Goal: Task Accomplishment & Management: Manage account settings

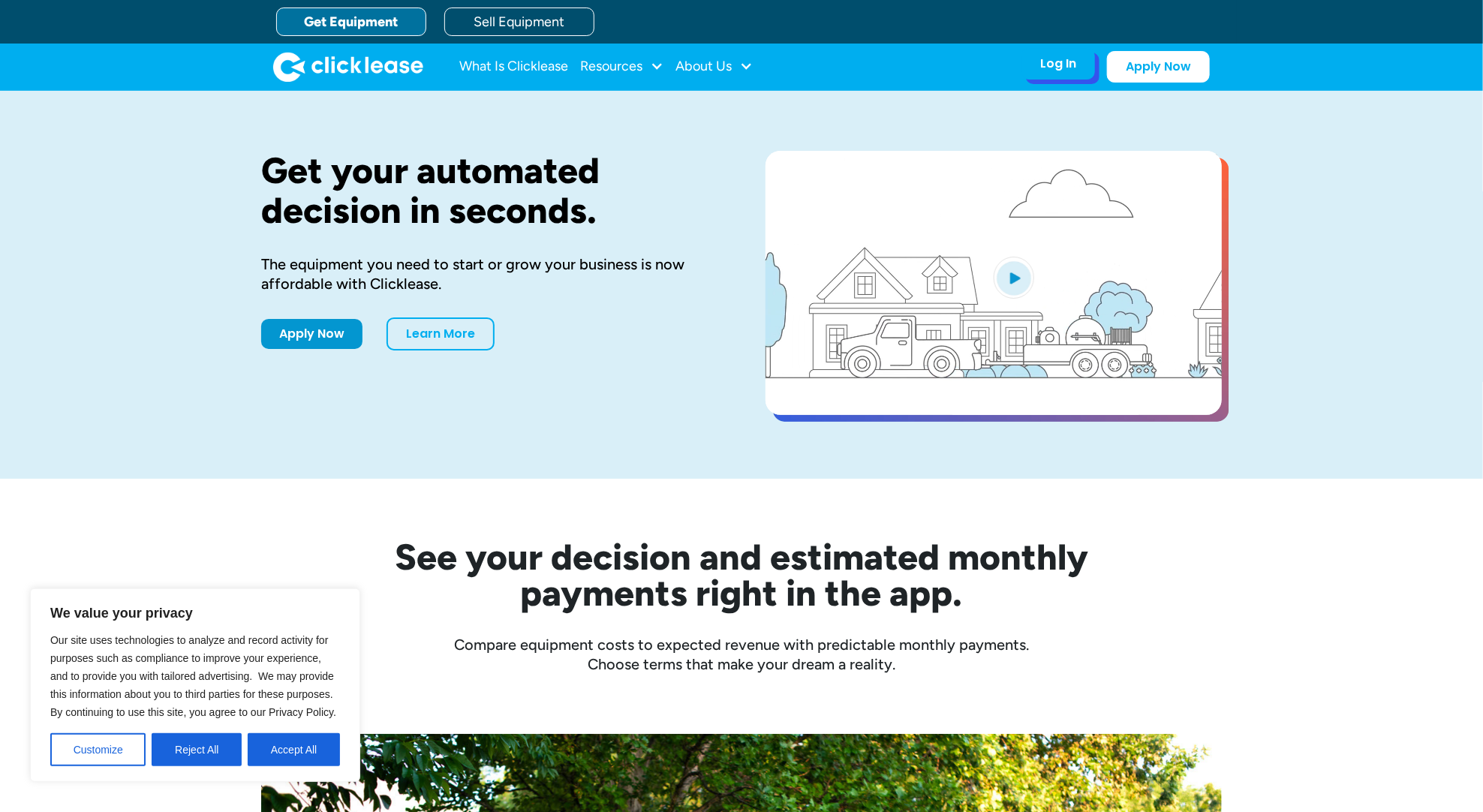
click at [1059, 66] on div "Log In" at bounding box center [1058, 64] width 36 height 15
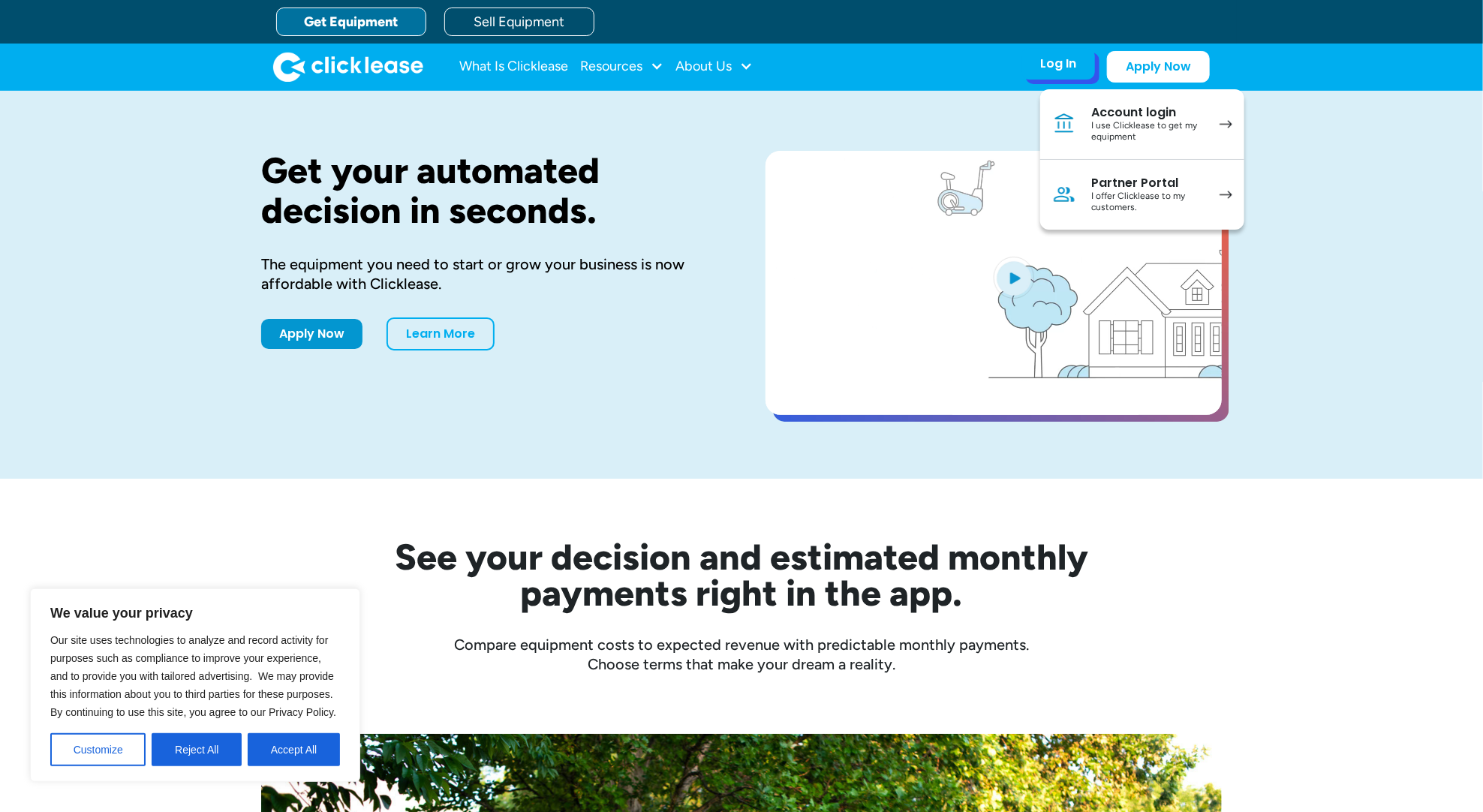
click at [1151, 125] on div "I use Clicklease to get my equipment" at bounding box center [1148, 131] width 113 height 23
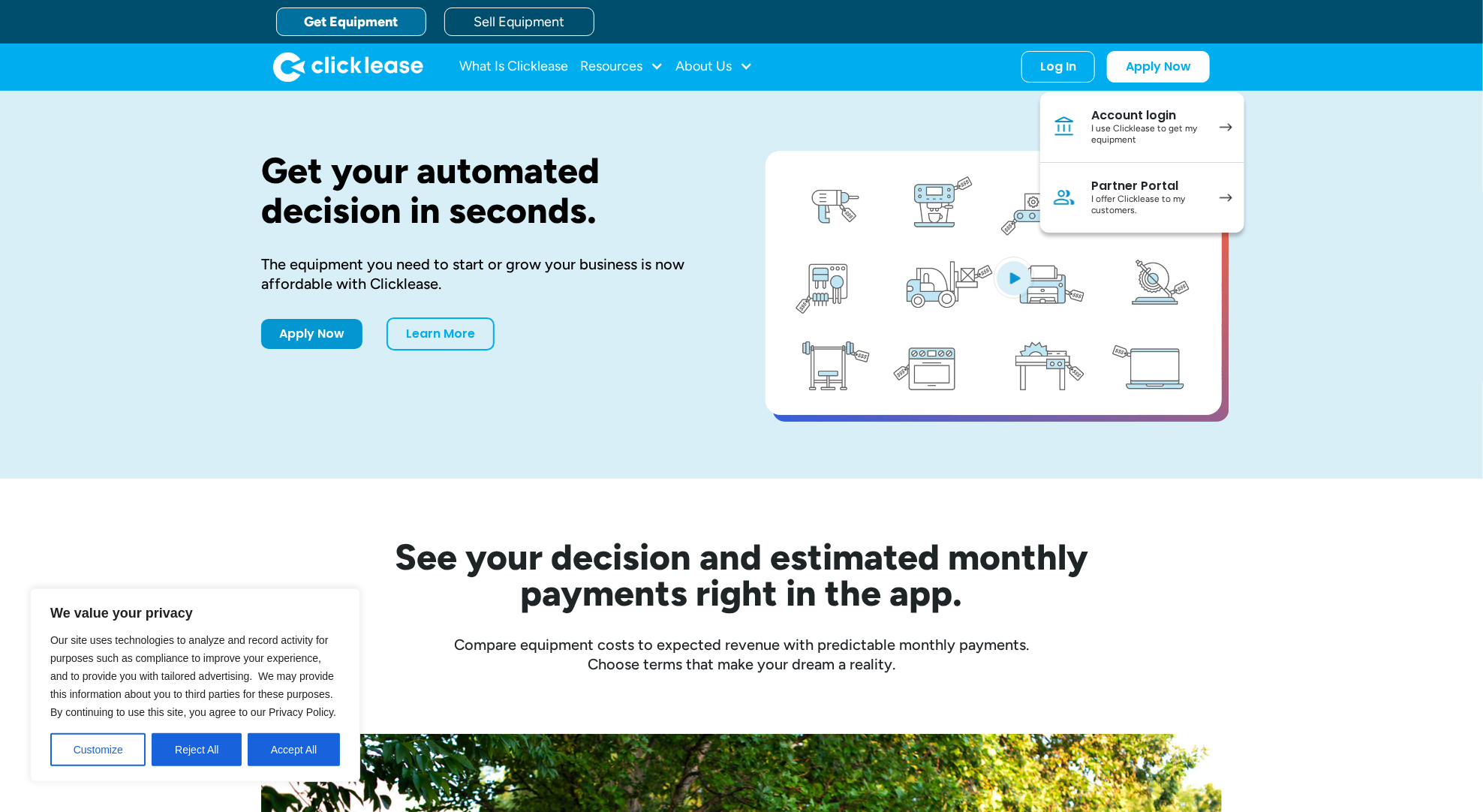
click at [136, 376] on div "Get your automated decision in seconds. The equipment you need to start or grow…" at bounding box center [741, 284] width 1483 height 388
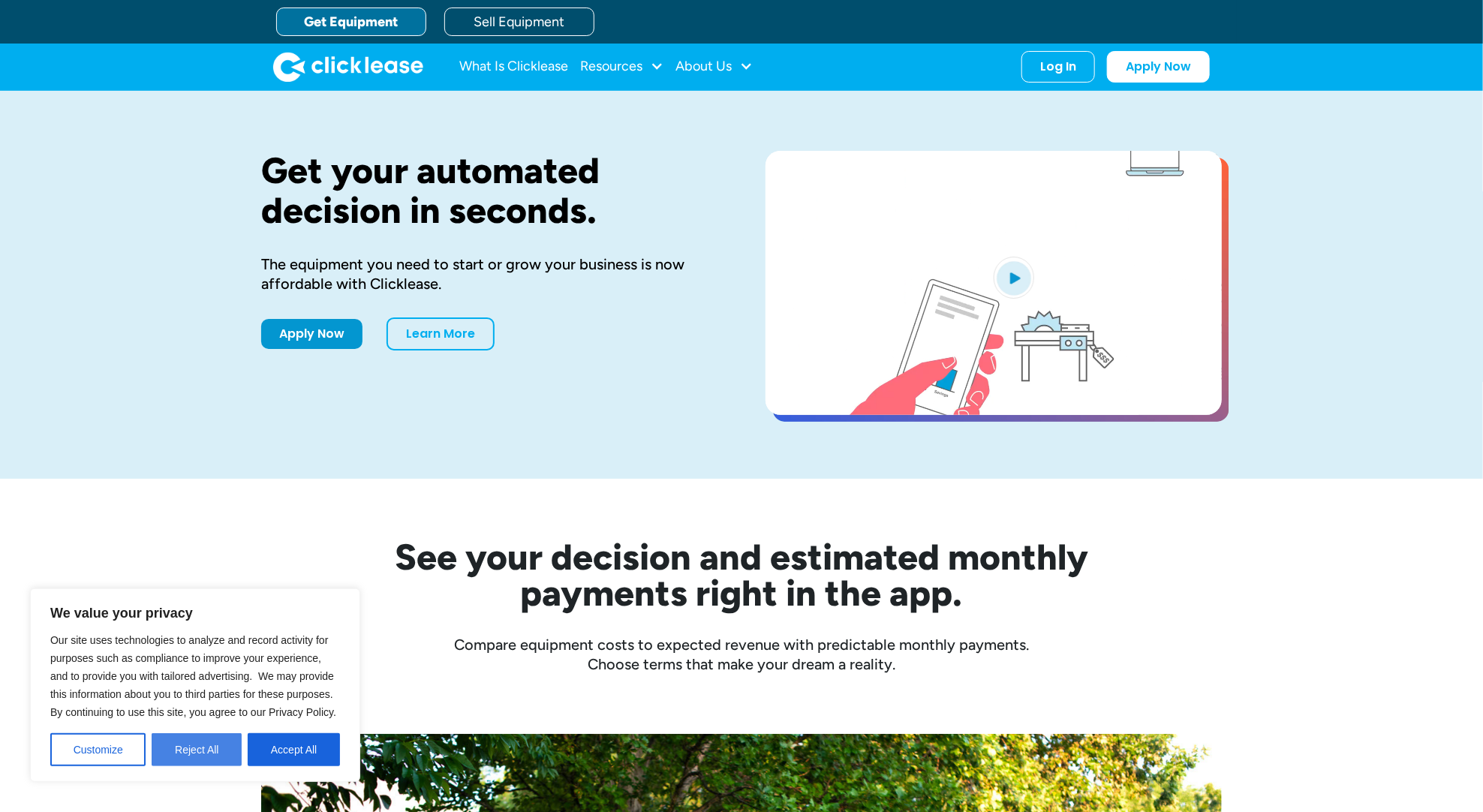
click at [192, 749] on button "Reject All" at bounding box center [196, 750] width 90 height 33
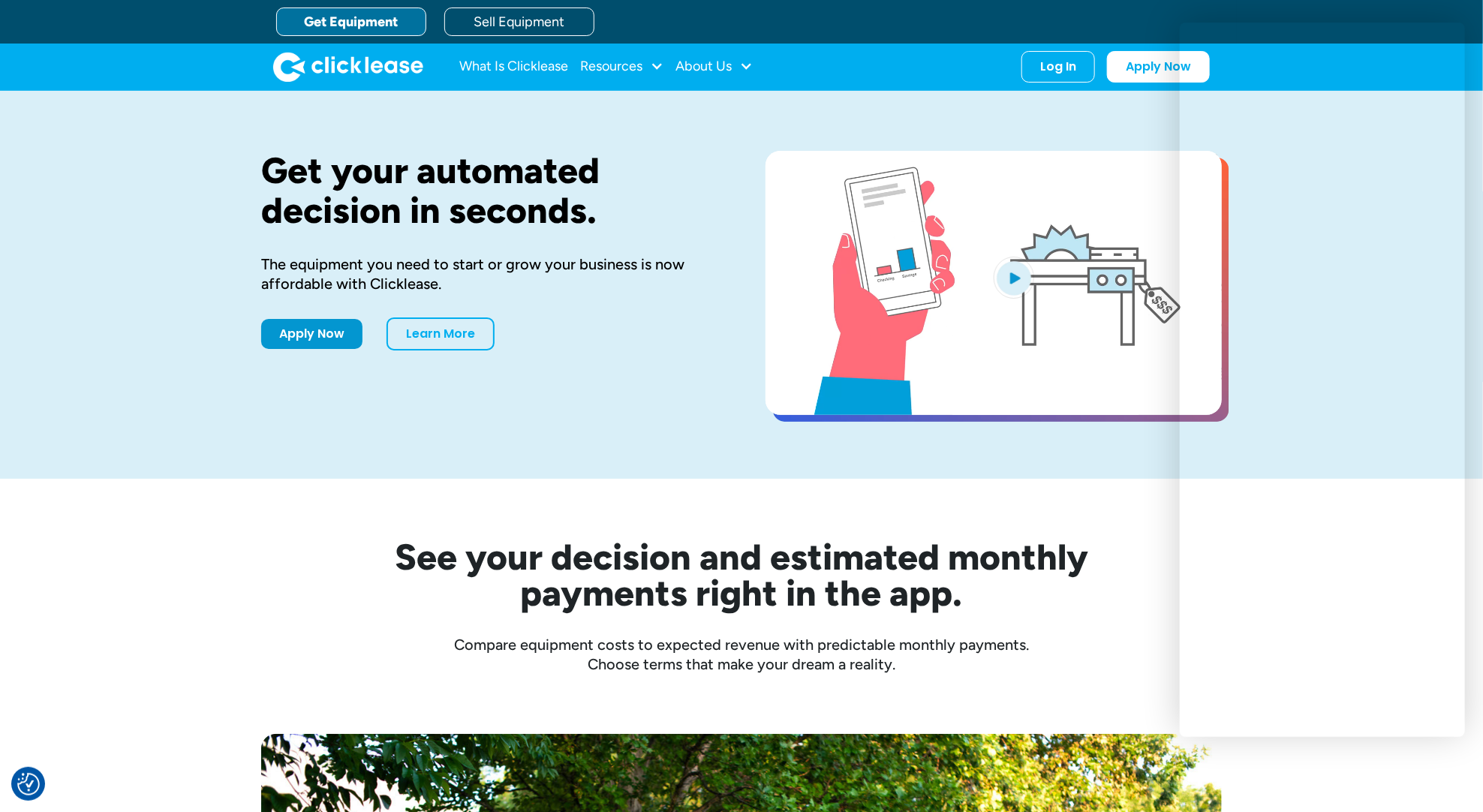
drag, startPoint x: 1050, startPoint y: 69, endPoint x: 611, endPoint y: 1, distance: 444.2
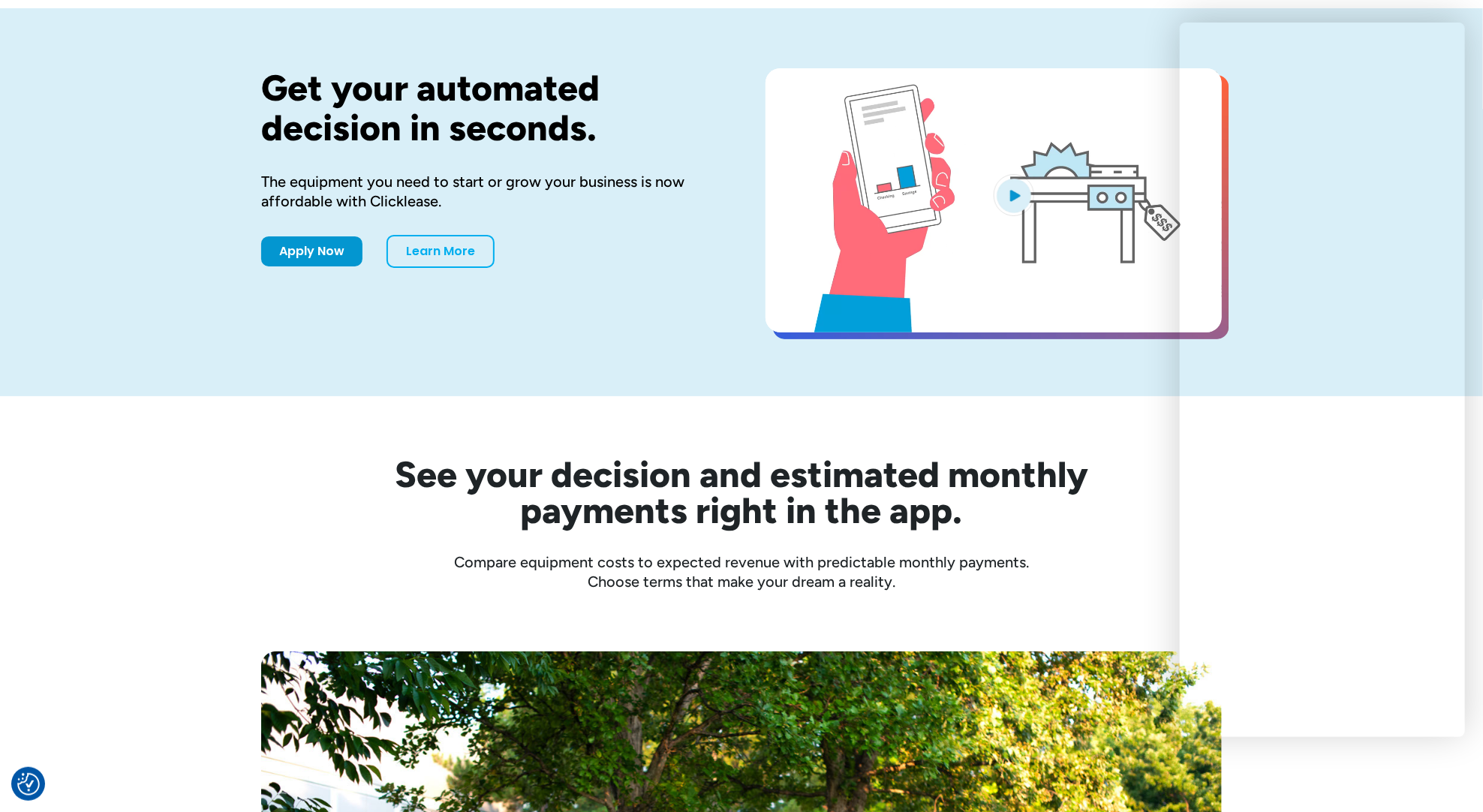
scroll to position [86, 0]
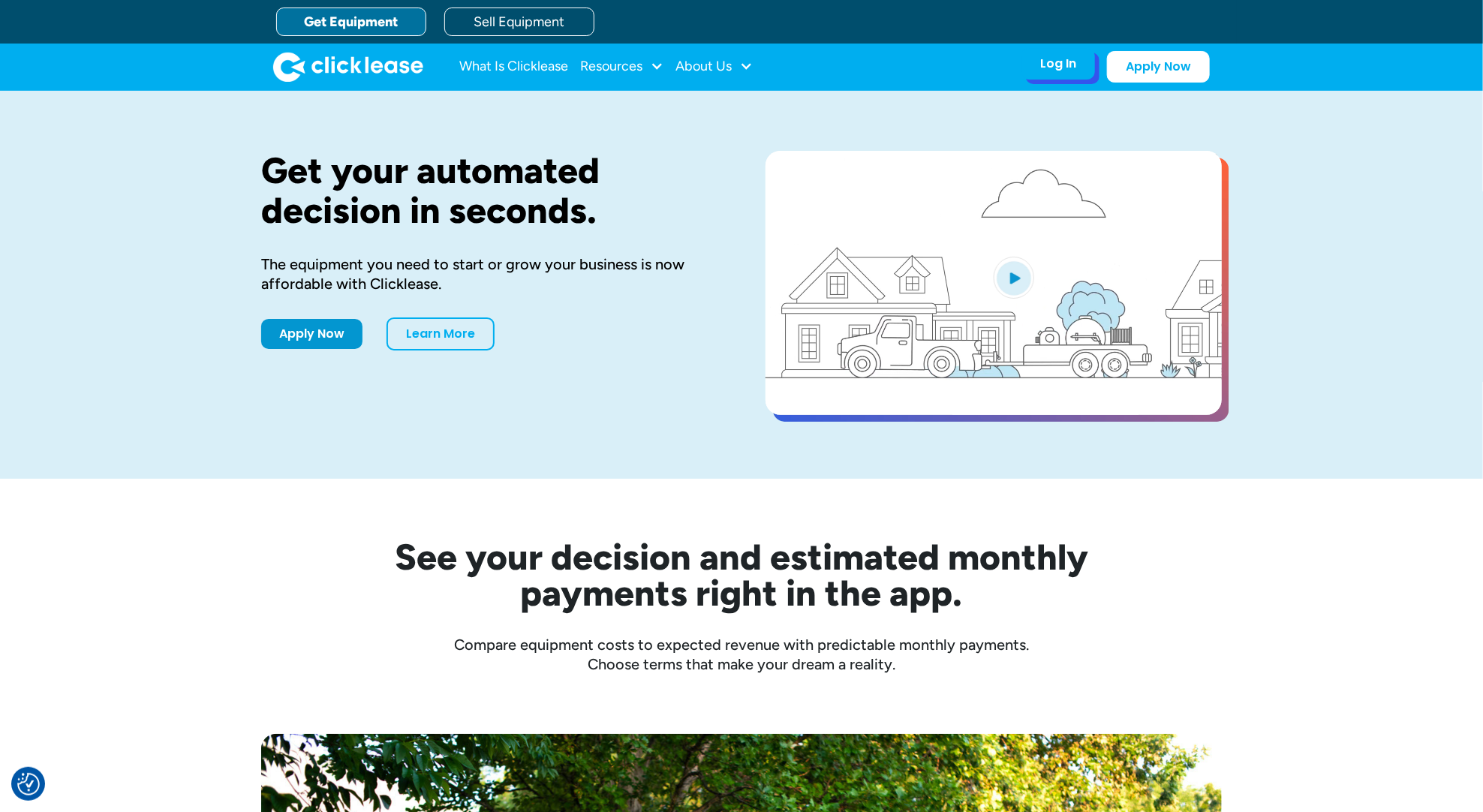
click at [1067, 61] on div "Log In" at bounding box center [1058, 64] width 36 height 15
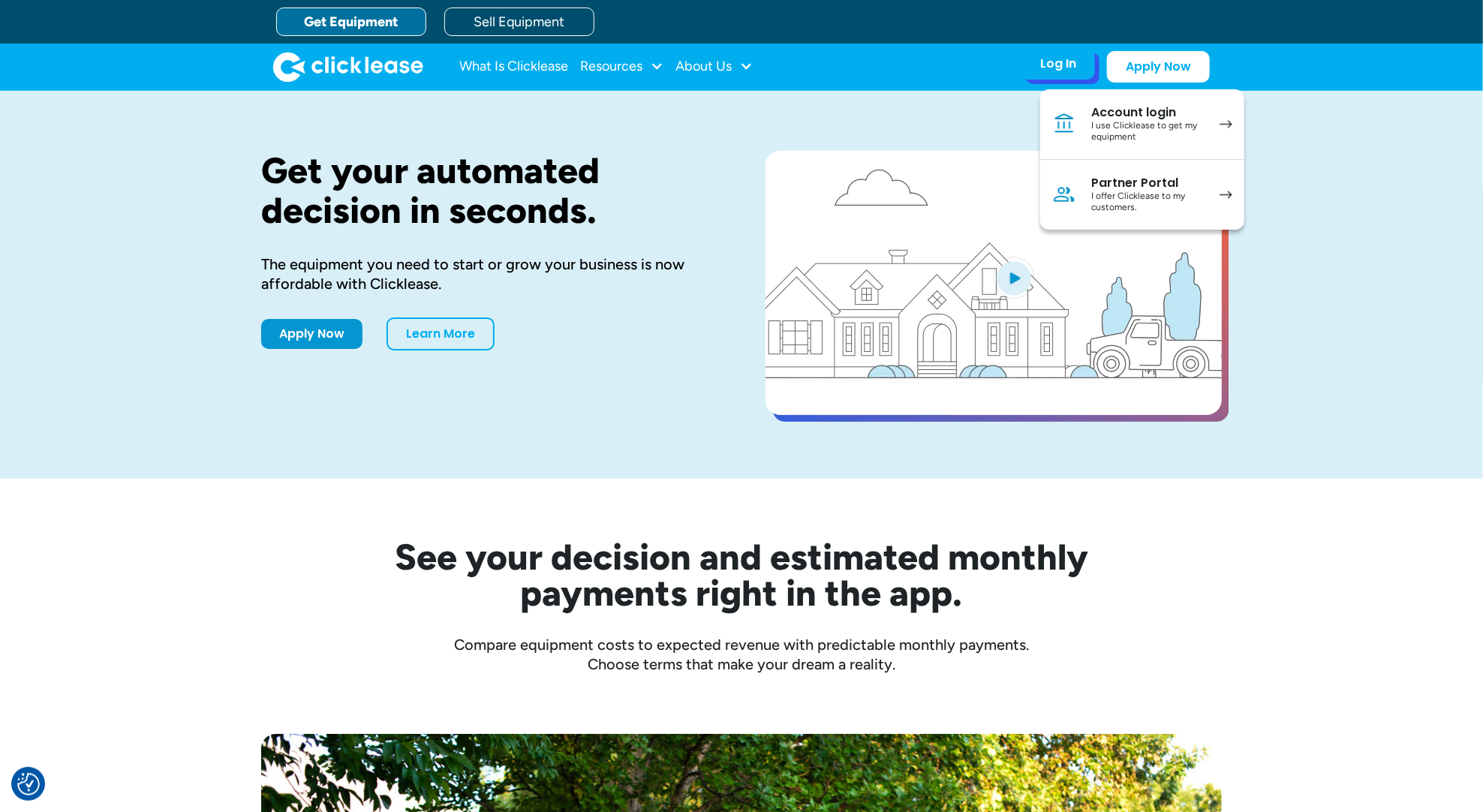
click at [1159, 129] on div "I use Clicklease to get my equipment" at bounding box center [1148, 131] width 113 height 23
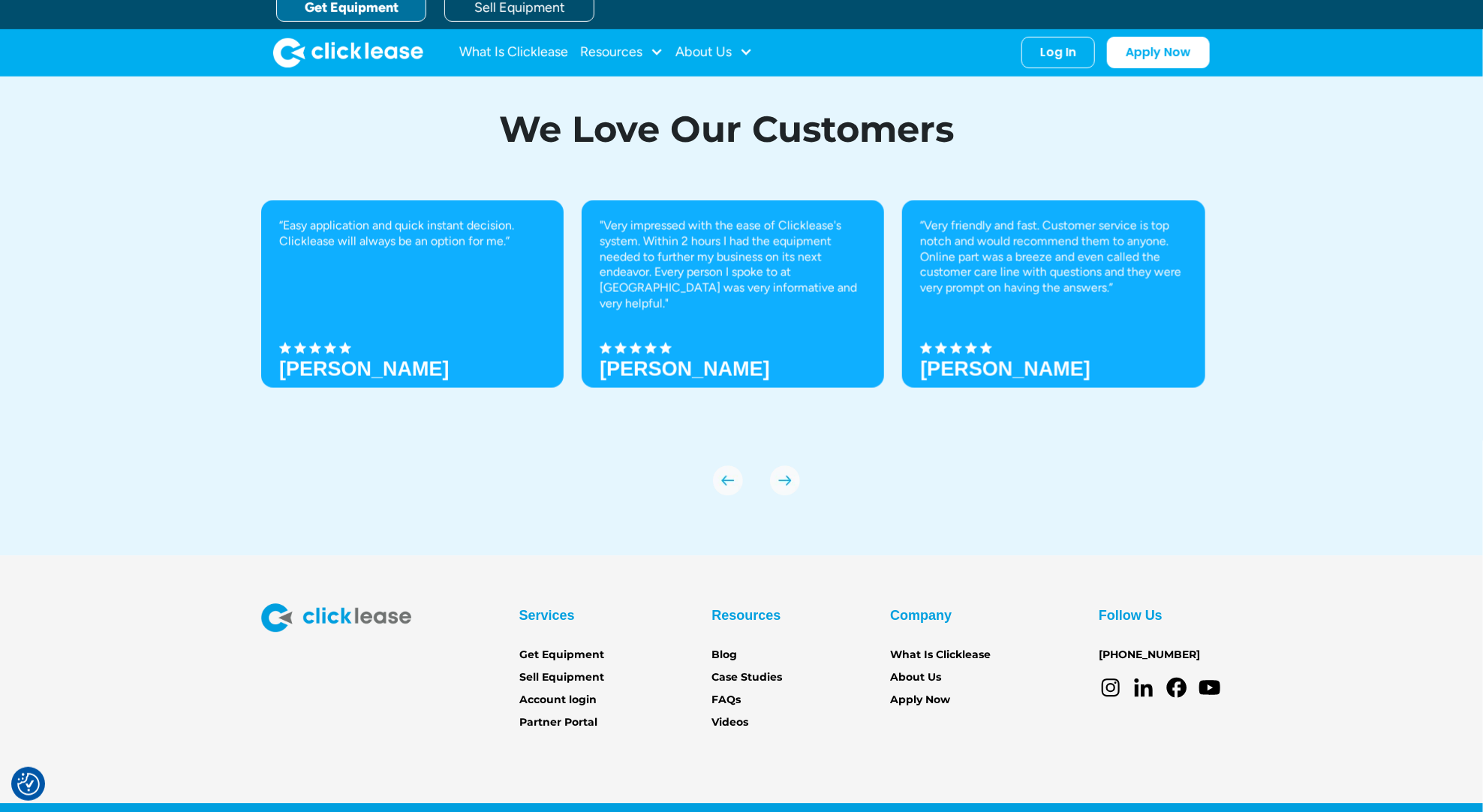
scroll to position [5088, 0]
